Goal: Navigation & Orientation: Find specific page/section

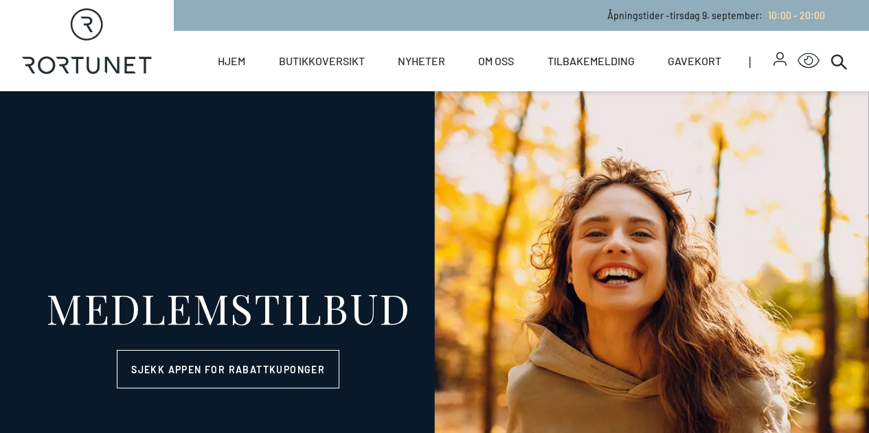
select select "NO"
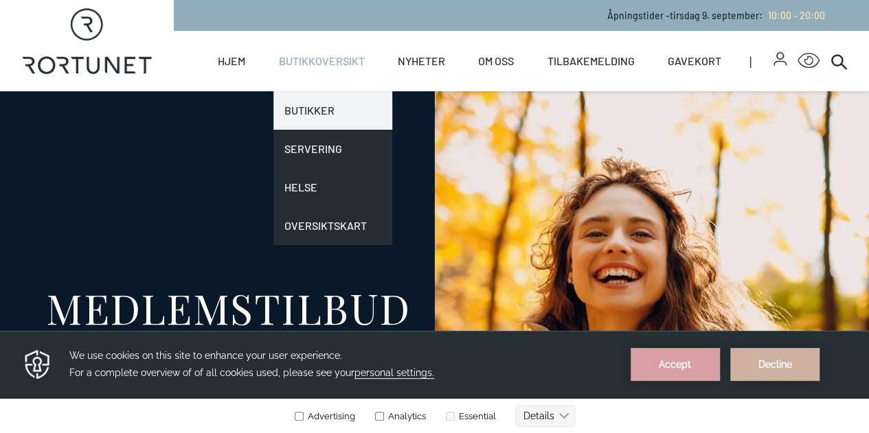
click at [302, 102] on link "Butikker" at bounding box center [332, 110] width 119 height 38
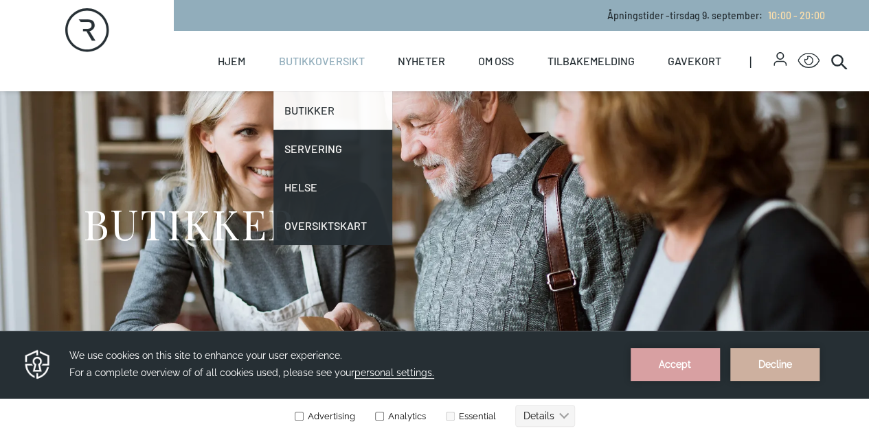
scroll to position [27, 0]
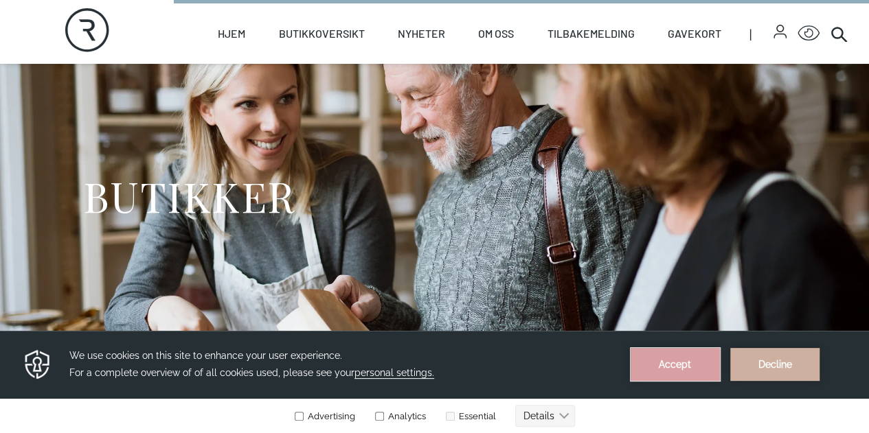
click at [697, 363] on button "Accept" at bounding box center [675, 364] width 89 height 33
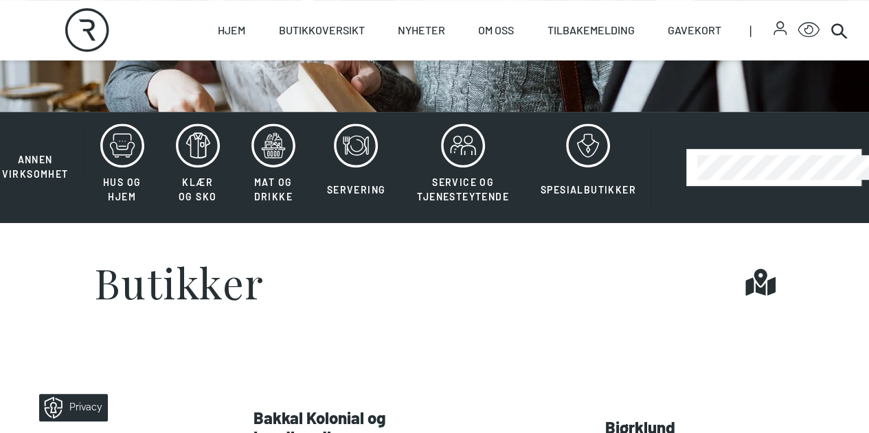
scroll to position [275, 0]
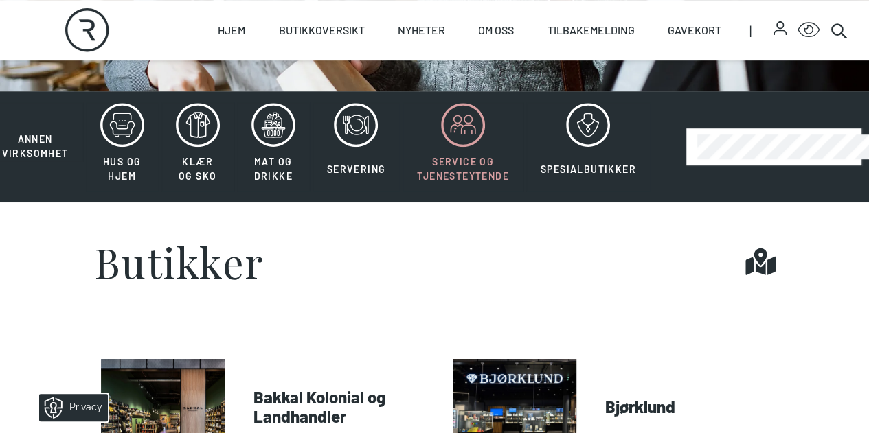
click at [470, 147] on icon at bounding box center [463, 125] width 44 height 44
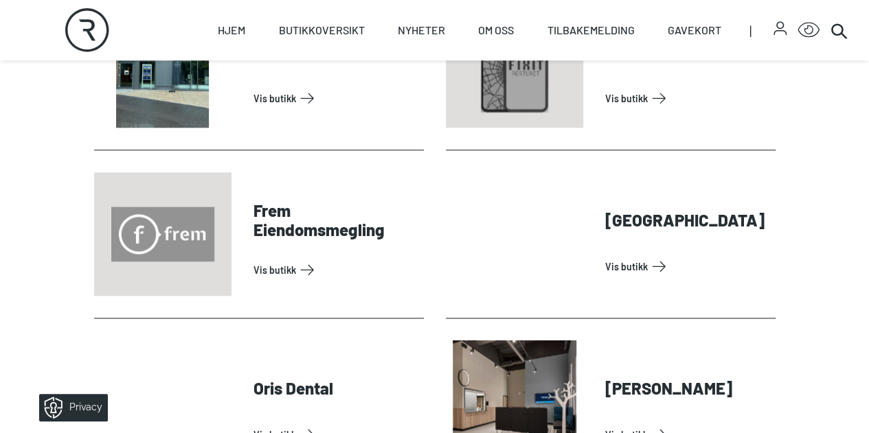
scroll to position [629, 0]
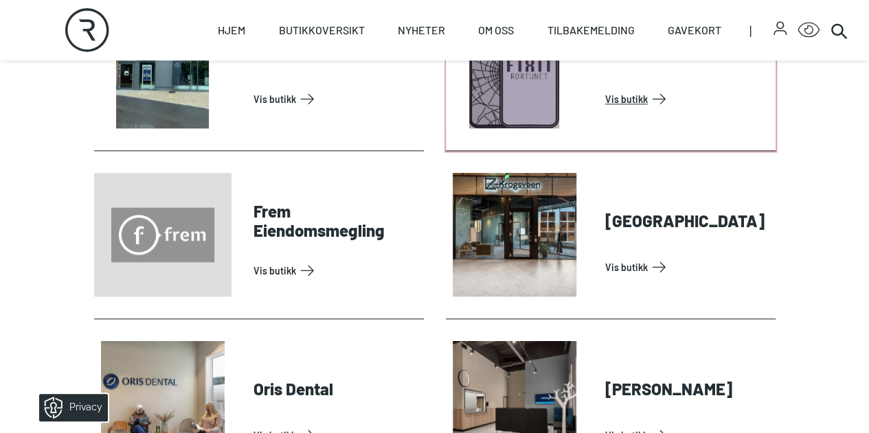
click at [622, 110] on link "Vis butikk" at bounding box center [687, 99] width 165 height 22
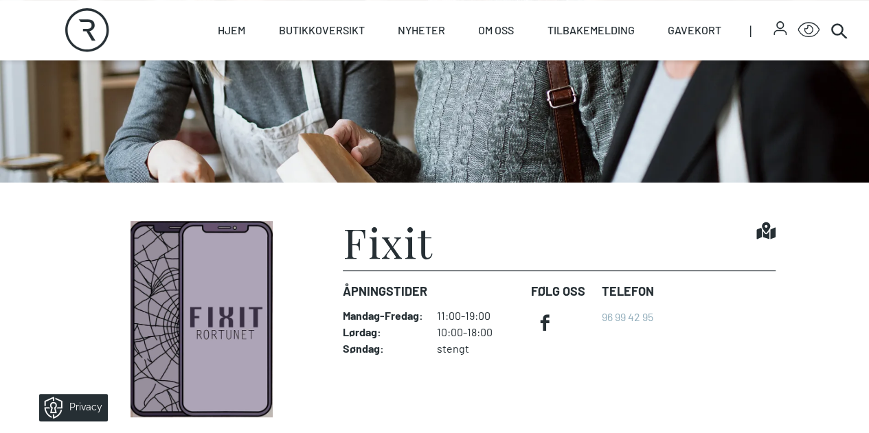
scroll to position [185, 0]
